Goal: Use online tool/utility: Utilize a website feature to perform a specific function

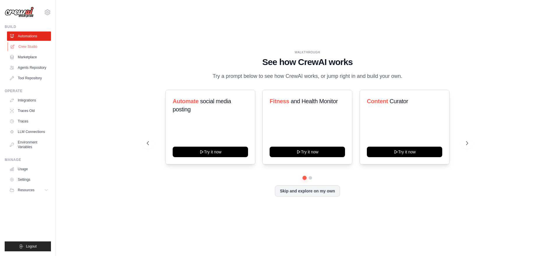
click at [27, 46] on link "Crew Studio" at bounding box center [30, 46] width 44 height 9
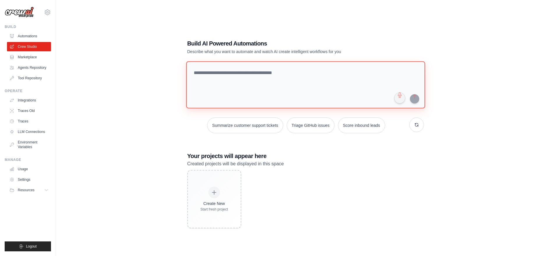
click at [277, 80] on textarea at bounding box center [305, 84] width 239 height 47
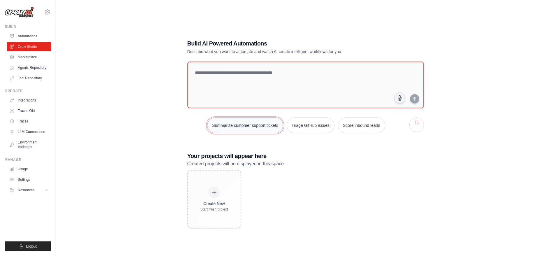
click at [258, 127] on button "Summarize customer support tickets" at bounding box center [245, 125] width 76 height 16
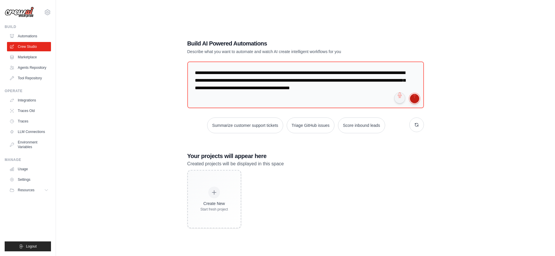
click at [415, 99] on button "submit" at bounding box center [414, 98] width 9 height 9
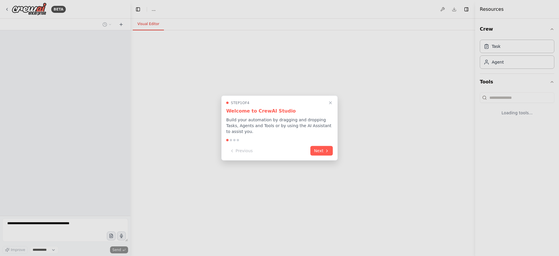
select select "****"
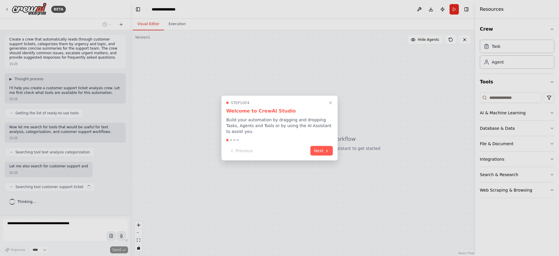
scroll to position [0, 0]
click at [324, 151] on button "Next" at bounding box center [321, 150] width 22 height 10
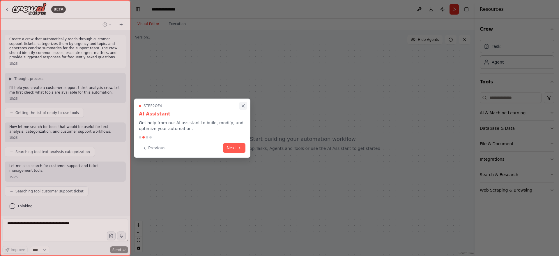
click at [241, 107] on icon "Close walkthrough" at bounding box center [243, 105] width 5 height 5
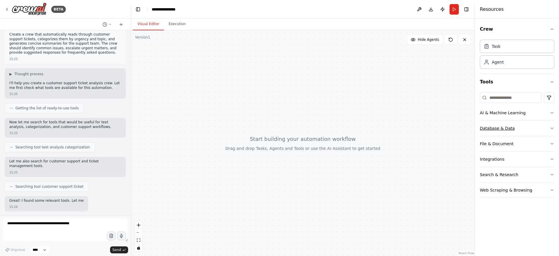
scroll to position [39, 0]
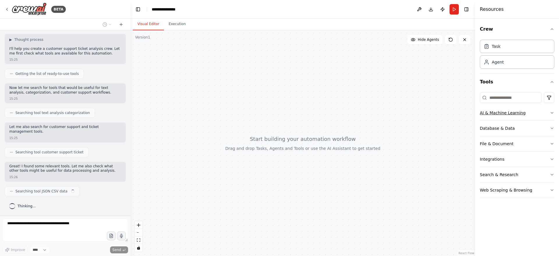
click at [500, 112] on div "AI & Machine Learning" at bounding box center [503, 113] width 46 height 6
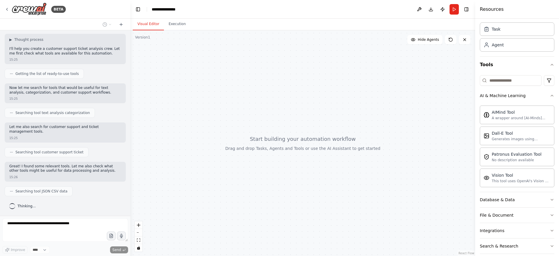
scroll to position [40, 0]
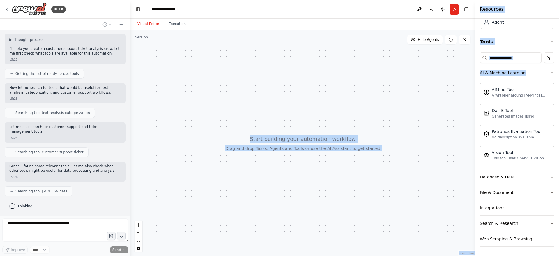
drag, startPoint x: 509, startPoint y: 123, endPoint x: 400, endPoint y: 107, distance: 109.8
click at [400, 107] on div "**********" at bounding box center [279, 128] width 559 height 256
click at [548, 109] on div "Dall-E Tool Generates images using OpenAI's Dall-E model." at bounding box center [517, 112] width 75 height 19
click at [520, 112] on div "Dall-E Tool" at bounding box center [521, 110] width 59 height 6
click at [488, 111] on img at bounding box center [487, 113] width 6 height 6
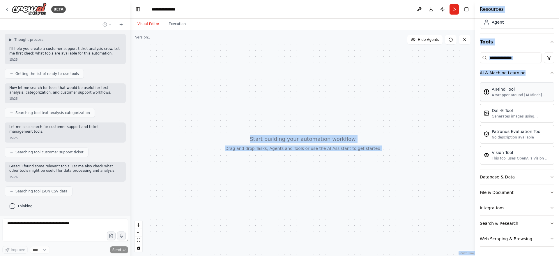
click at [497, 95] on div "A wrapper around [AI-Minds](https://mindsdb.com/minds). Useful for when you nee…" at bounding box center [521, 95] width 59 height 5
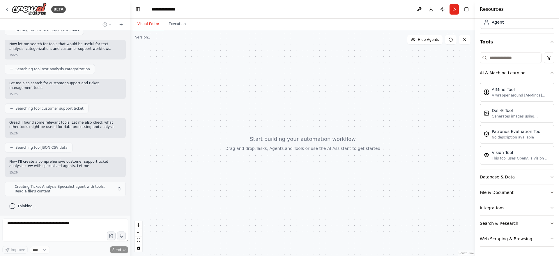
scroll to position [88, 0]
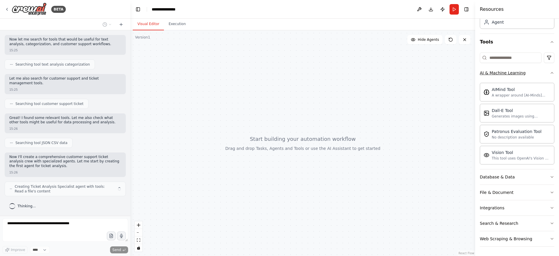
click at [531, 73] on button "AI & Machine Learning" at bounding box center [517, 72] width 75 height 15
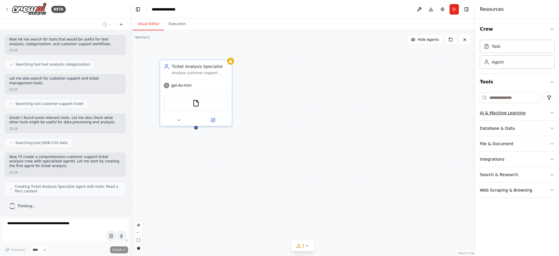
click at [504, 114] on div "AI & Machine Learning" at bounding box center [503, 113] width 46 height 6
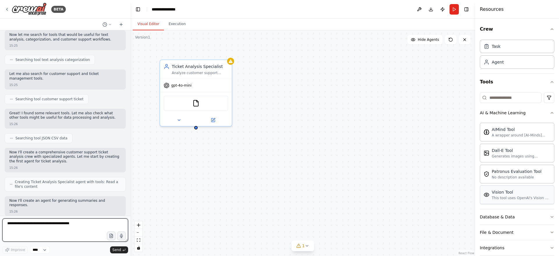
scroll to position [97, 0]
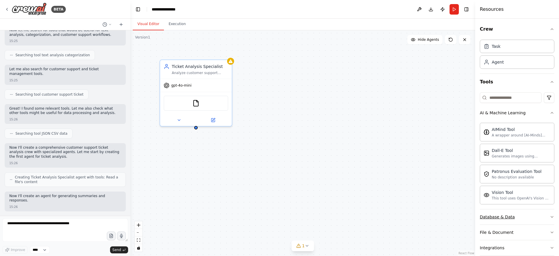
click at [503, 218] on div "Database & Data" at bounding box center [497, 217] width 35 height 6
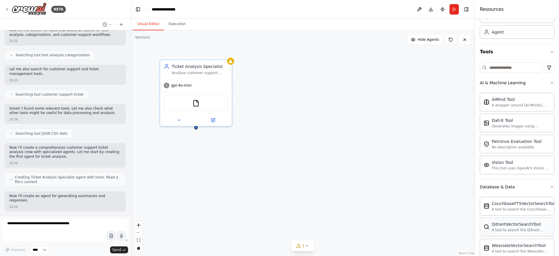
scroll to position [57, 0]
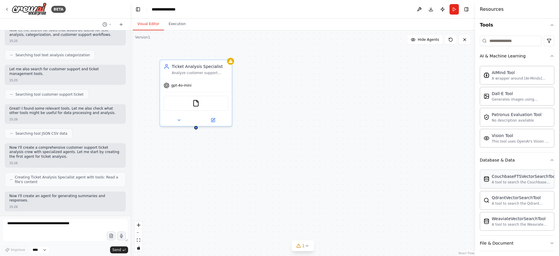
click at [520, 180] on div "A tool to search the Couchbase database for relevant information on internal do…" at bounding box center [524, 182] width 65 height 5
drag, startPoint x: 520, startPoint y: 180, endPoint x: 297, endPoint y: 220, distance: 226.4
click at [297, 220] on div "BETA Create a crew that automatically reads through customer support tickets, c…" at bounding box center [279, 128] width 559 height 256
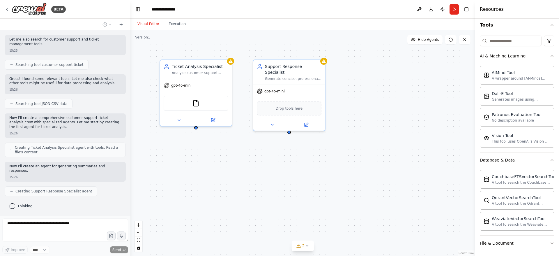
click at [35, 199] on div "Create a crew that automatically reads through customer support tickets, catego…" at bounding box center [65, 122] width 130 height 185
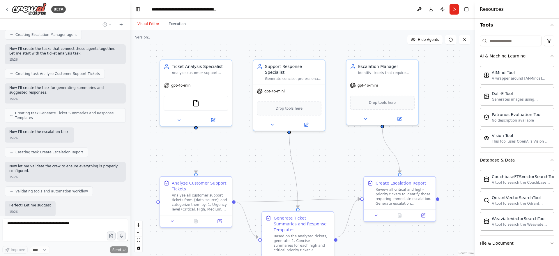
scroll to position [357, 0]
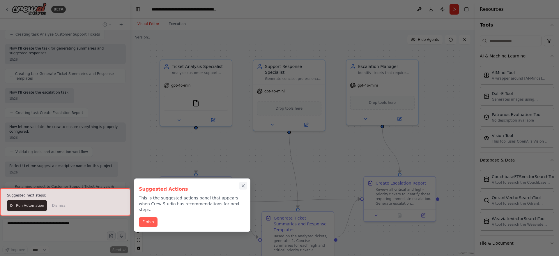
click at [243, 185] on icon "Close walkthrough" at bounding box center [243, 185] width 5 height 5
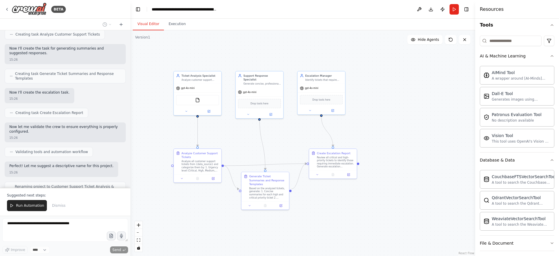
drag, startPoint x: 262, startPoint y: 174, endPoint x: 242, endPoint y: 146, distance: 34.4
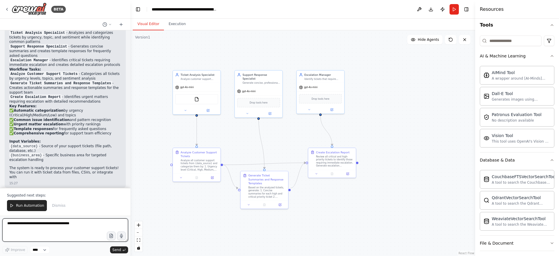
scroll to position [548, 0]
